Goal: Task Accomplishment & Management: Use online tool/utility

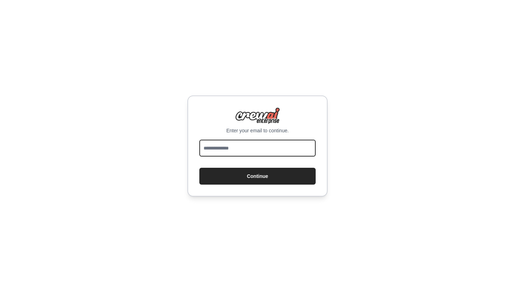
click at [255, 148] on input "email" at bounding box center [258, 148] width 116 height 17
type input "**********"
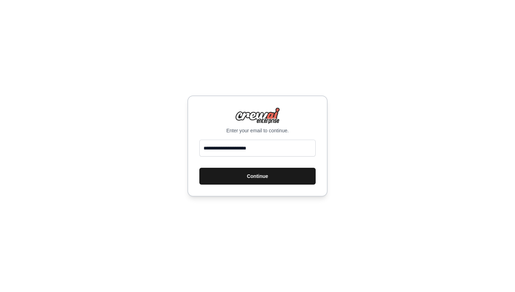
click at [254, 177] on button "Continue" at bounding box center [258, 176] width 116 height 17
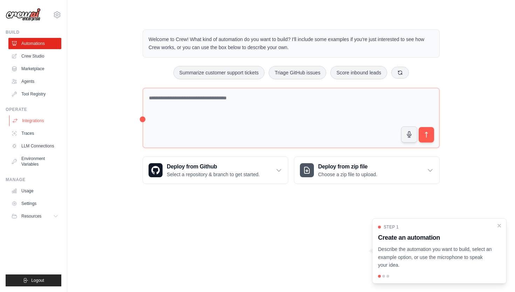
click at [35, 120] on link "Integrations" at bounding box center [35, 120] width 53 height 11
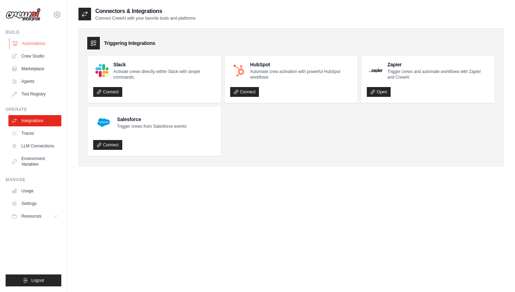
click at [36, 41] on link "Automations" at bounding box center [35, 43] width 53 height 11
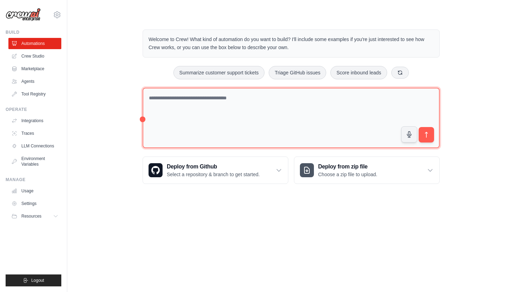
click at [208, 96] on textarea at bounding box center [291, 118] width 297 height 61
